Goal: Check status: Check status

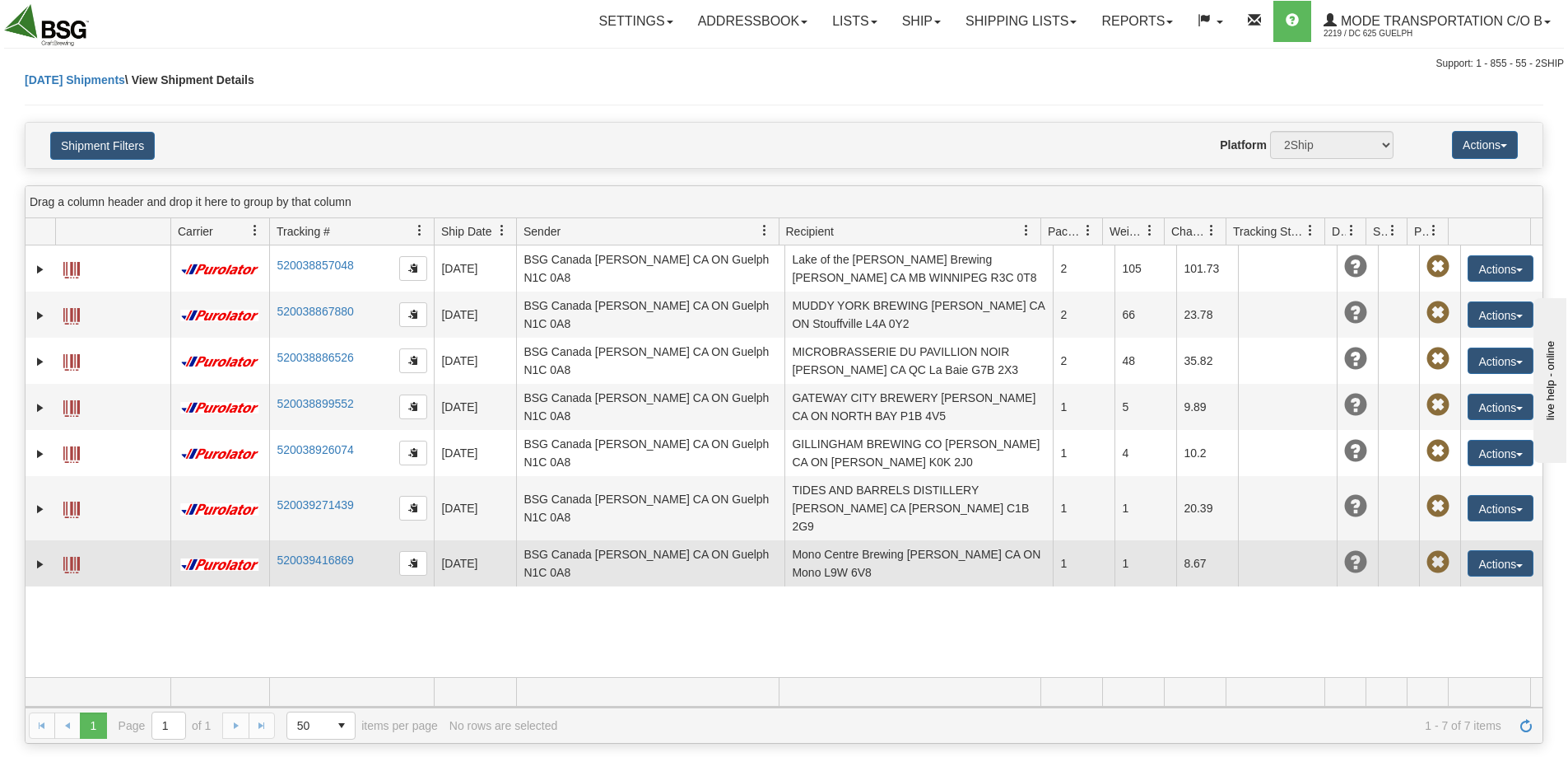
click at [67, 557] on span at bounding box center [72, 565] width 16 height 16
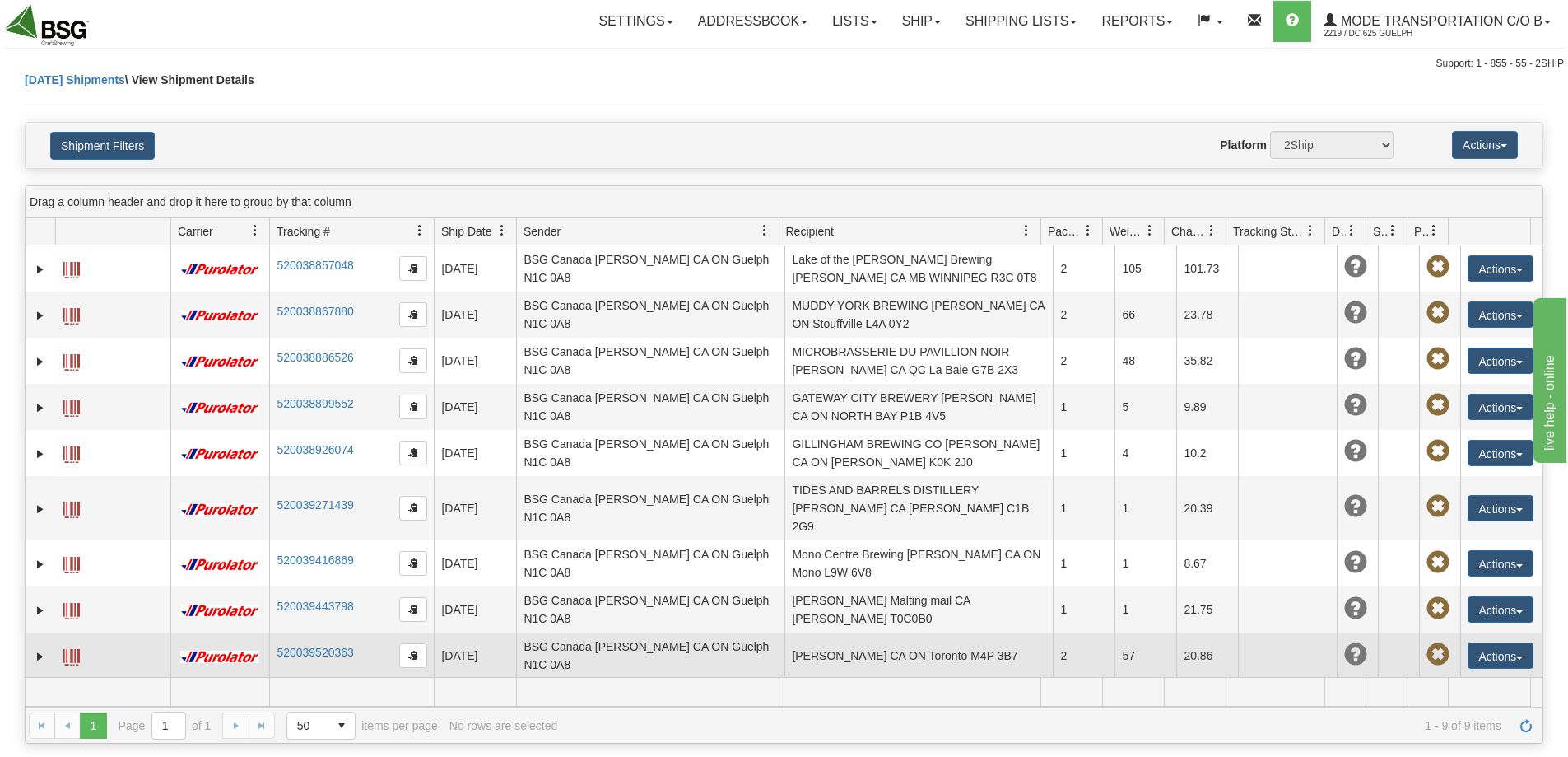
click at [957, 634] on td "[PERSON_NAME] CA ON Toronto M4P 3B7" at bounding box center [918, 656] width 268 height 46
